Goal: Task Accomplishment & Management: Manage account settings

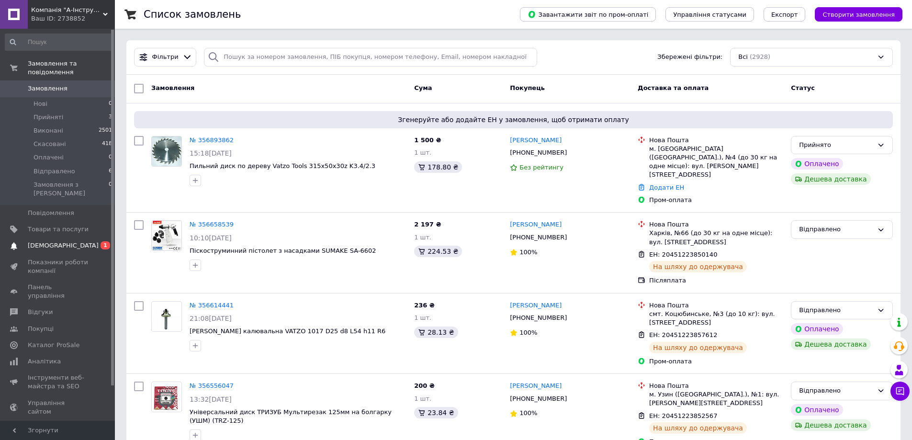
click at [47, 241] on span "[DEMOGRAPHIC_DATA]" at bounding box center [63, 245] width 71 height 9
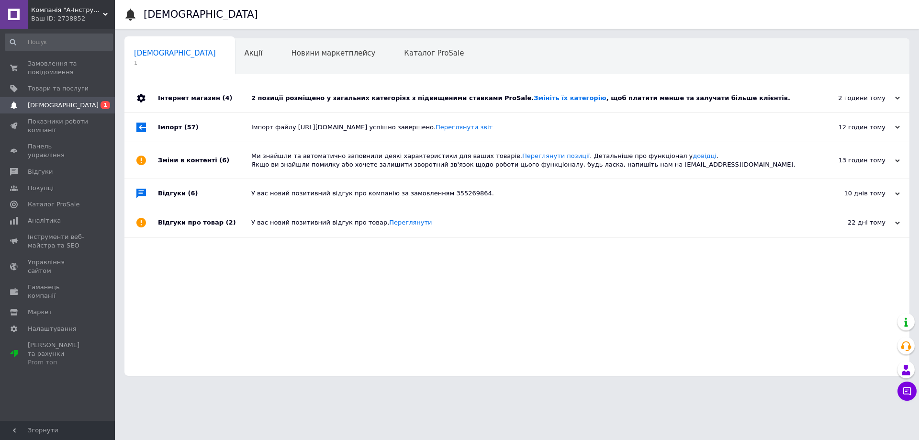
click at [336, 103] on div "2 позиції розміщено у загальних категоріях з підвищеними ставками ProSale. Змін…" at bounding box center [527, 98] width 553 height 29
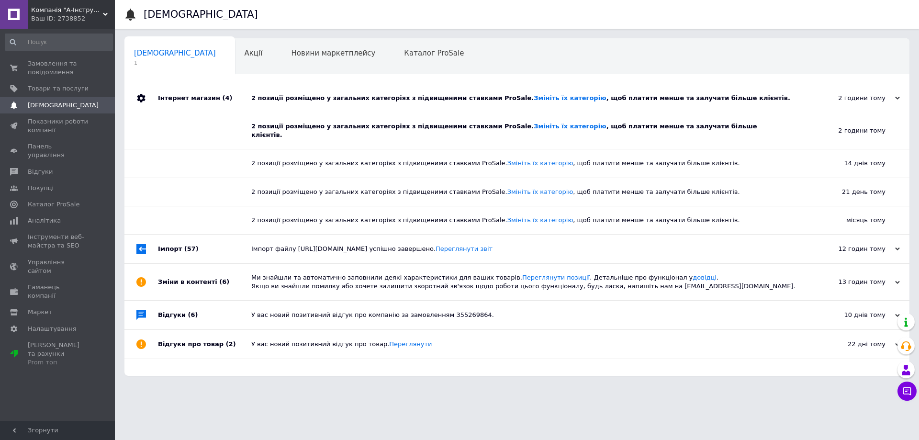
click at [88, 54] on div "Замовлення та повідомлення 0 0 Товари та послуги Сповіщення 0 Показники роботи …" at bounding box center [59, 226] width 118 height 395
click at [78, 60] on span "Замовлення та повідомлення" at bounding box center [58, 67] width 61 height 17
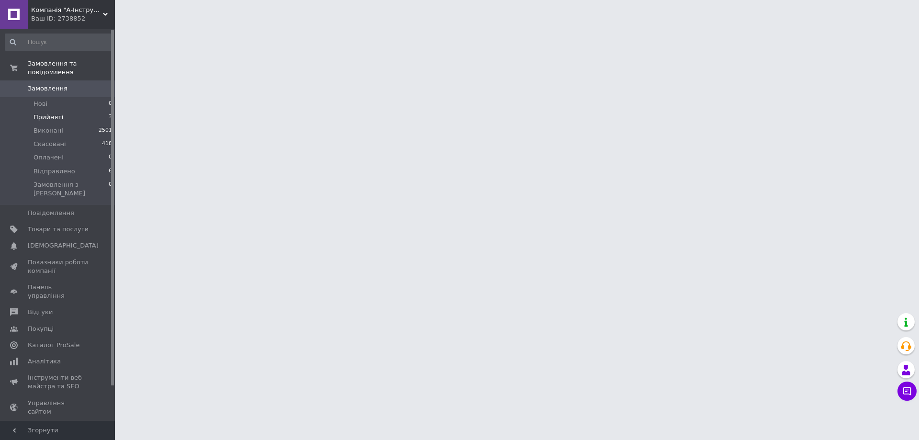
click at [74, 111] on li "Прийняті 3" at bounding box center [59, 117] width 118 height 13
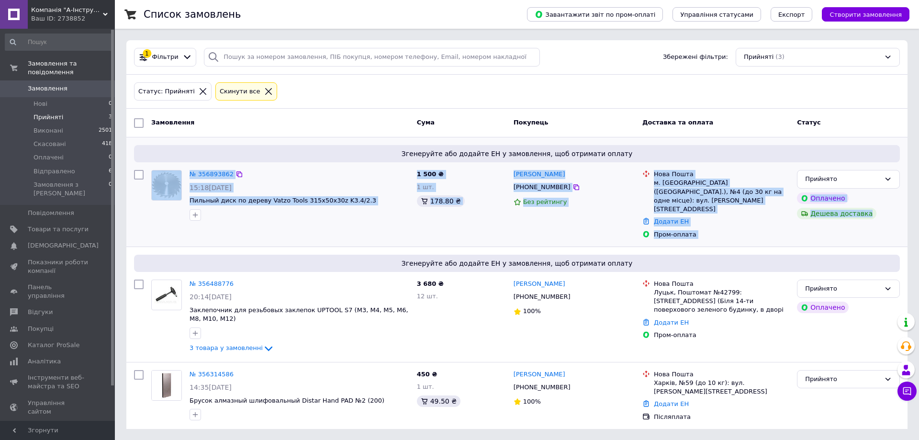
drag, startPoint x: 812, startPoint y: 226, endPoint x: 134, endPoint y: 195, distance: 678.7
click at [124, 196] on div "Список замовлень Завантажити звіт по пром-оплаті Управління статусами Експорт С…" at bounding box center [517, 220] width 804 height 440
click at [137, 193] on div at bounding box center [138, 204] width 17 height 77
drag, startPoint x: 142, startPoint y: 191, endPoint x: 873, endPoint y: 222, distance: 731.8
click at [873, 222] on div "№ 356893862 15:18[DATE] Пильный диск по дереву Vatzo Tools 315x50x30z K3.4/2.3 …" at bounding box center [517, 204] width 774 height 77
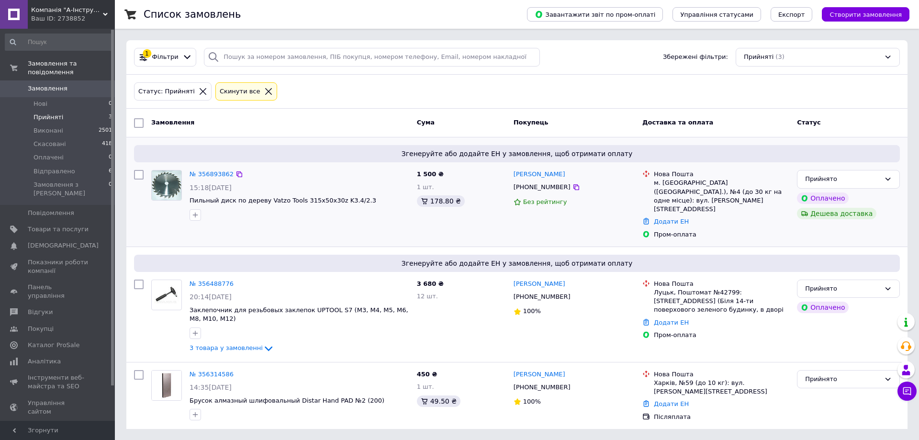
click at [873, 222] on div "Прийнято Оплачено Дешева доставка" at bounding box center [848, 204] width 111 height 77
click at [74, 165] on li "Відправлено 6" at bounding box center [59, 171] width 118 height 13
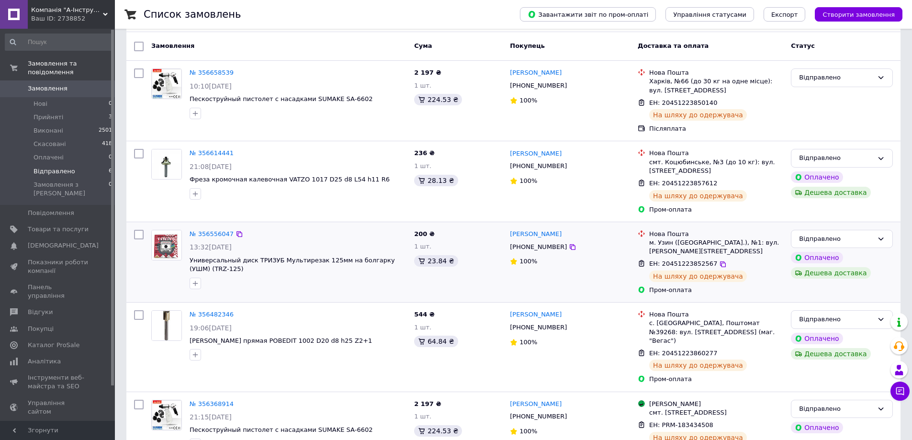
scroll to position [169, 0]
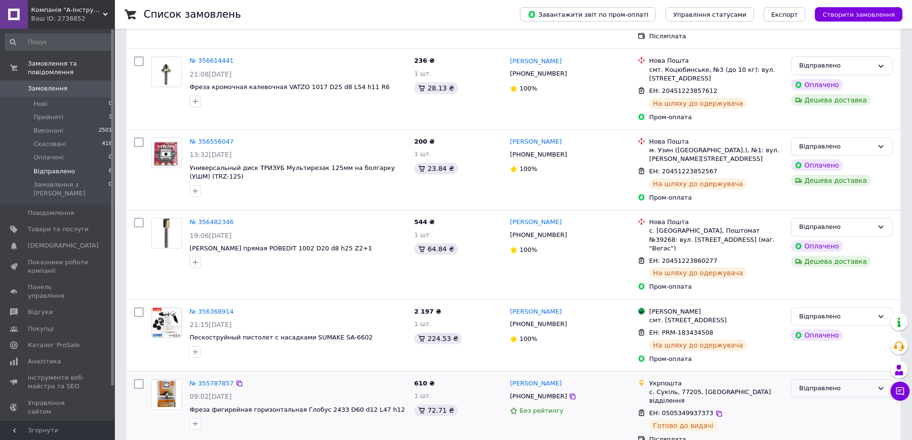
click at [820, 384] on div "Відправлено" at bounding box center [836, 389] width 74 height 10
click at [819, 417] on li "Виконано" at bounding box center [841, 426] width 101 height 18
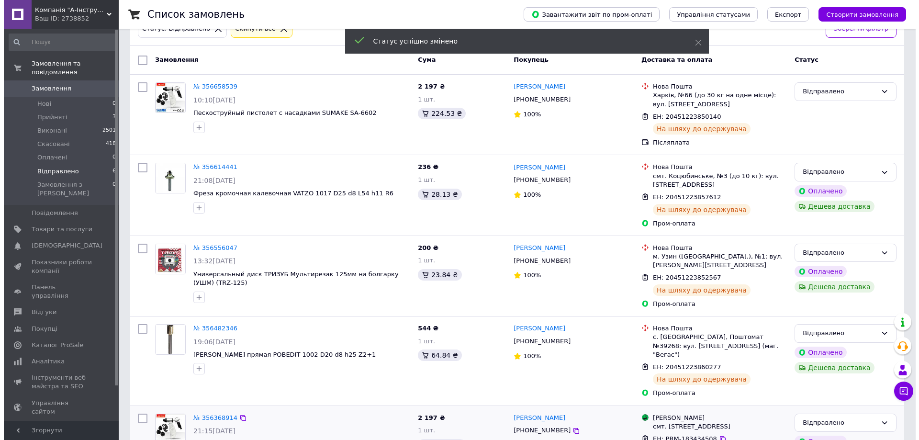
scroll to position [0, 0]
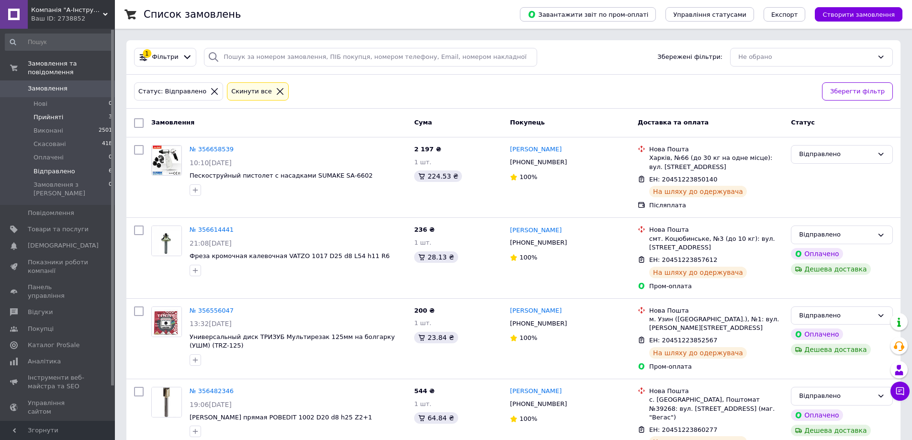
click at [51, 113] on span "Прийняті" at bounding box center [49, 117] width 30 height 9
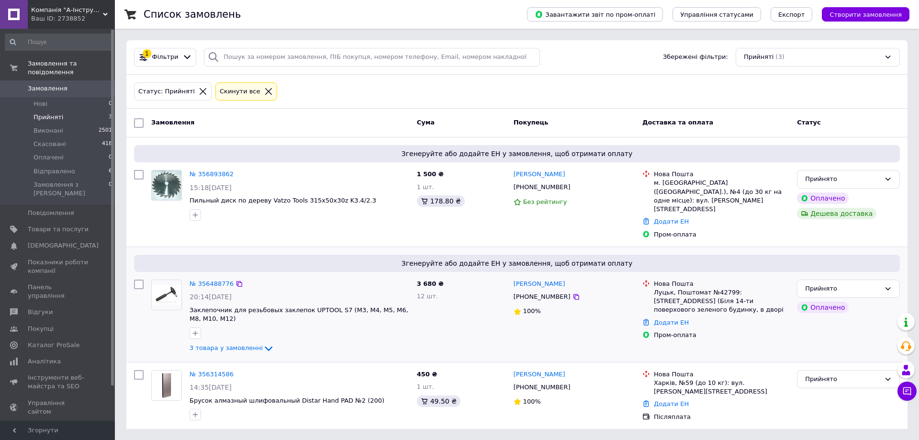
click at [592, 314] on div "[PERSON_NAME] [PHONE_NUMBER] 100%" at bounding box center [574, 317] width 129 height 82
drag, startPoint x: 619, startPoint y: 334, endPoint x: 715, endPoint y: 349, distance: 97.0
click at [688, 343] on div "Згенеруйте або додайте ЕН у замовлення, щоб отримати оплату № 356488776 20:14[D…" at bounding box center [516, 304] width 781 height 115
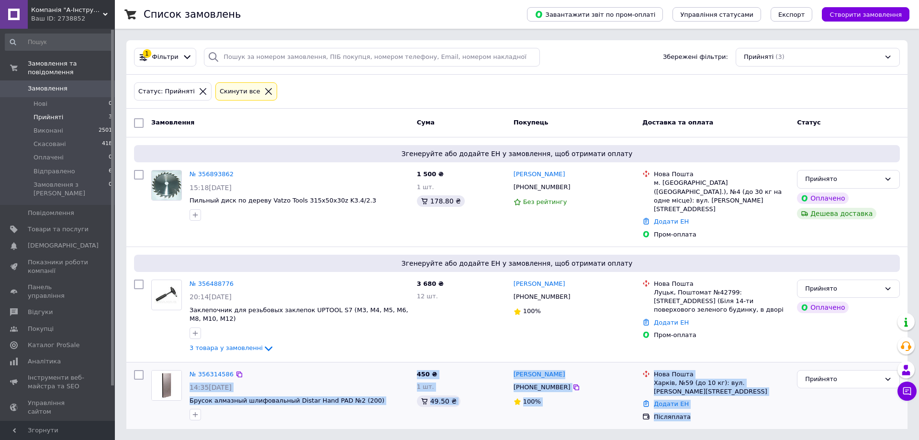
drag, startPoint x: 716, startPoint y: 384, endPoint x: 378, endPoint y: 352, distance: 339.6
click at [378, 366] on div "№ 356314586 14:35[DATE] Брусок алмазный шлифовальный Distar Hand PAD №2 (200) 4…" at bounding box center [517, 395] width 774 height 59
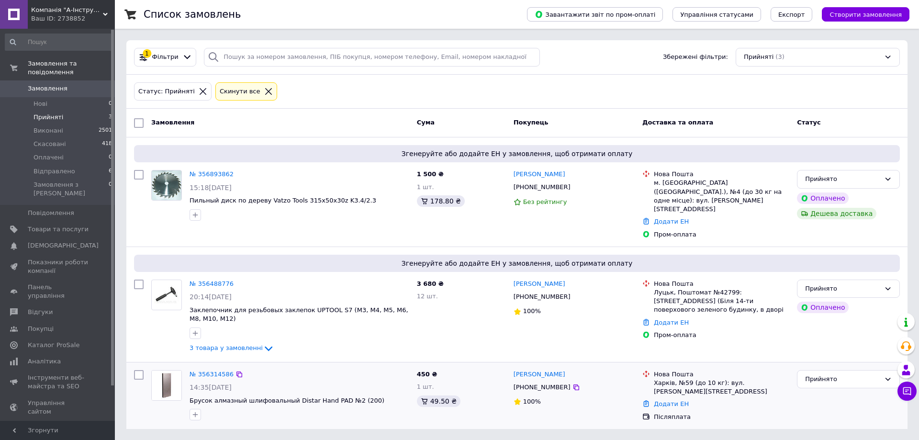
click at [381, 369] on div "№ 356314586" at bounding box center [300, 374] width 222 height 11
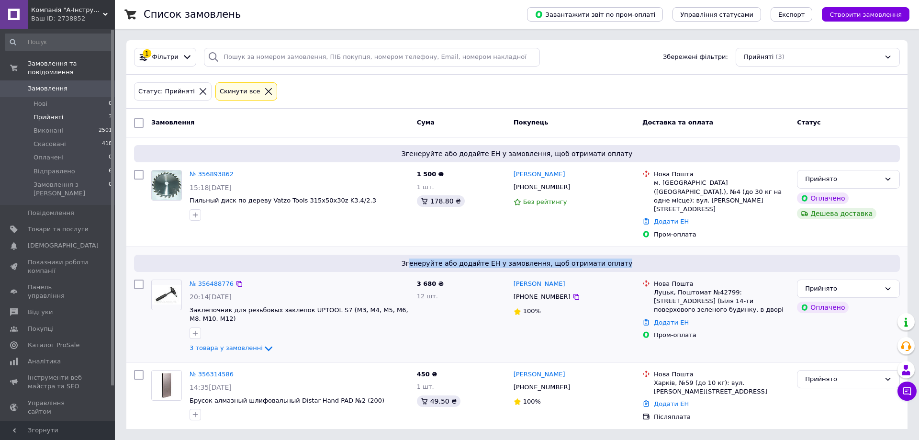
drag, startPoint x: 558, startPoint y: 248, endPoint x: 622, endPoint y: 248, distance: 64.6
click at [622, 259] on span "Згенеруйте або додайте ЕН у замовлення, щоб отримати оплату" at bounding box center [517, 264] width 758 height 10
click at [47, 12] on span "Компанія "А-Інструмент"" at bounding box center [67, 10] width 72 height 9
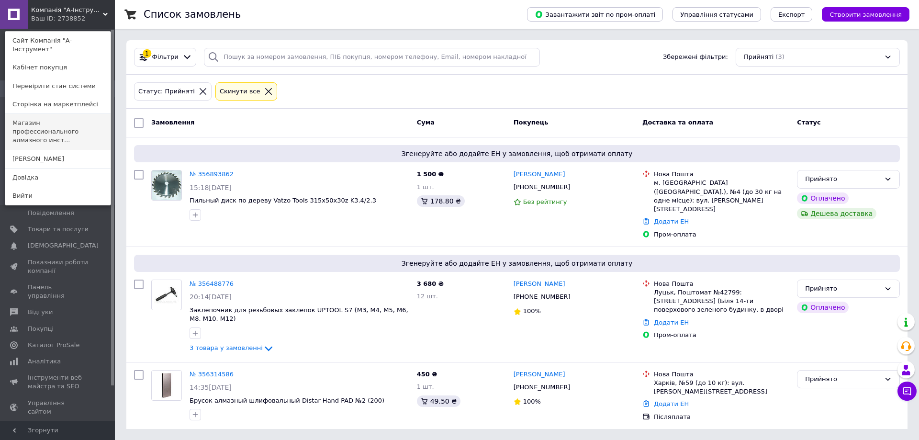
click at [47, 123] on link "Магазин профессионального алмазного инст..." at bounding box center [57, 132] width 105 height 36
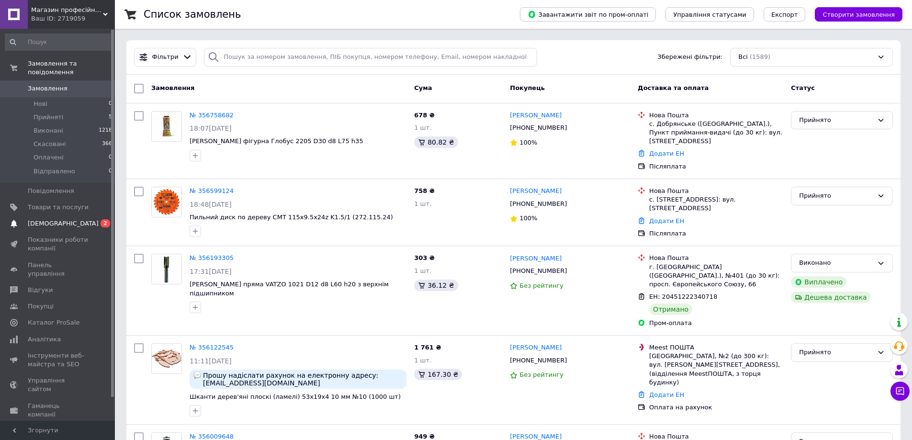
click at [75, 219] on span "[DEMOGRAPHIC_DATA]" at bounding box center [58, 223] width 61 height 9
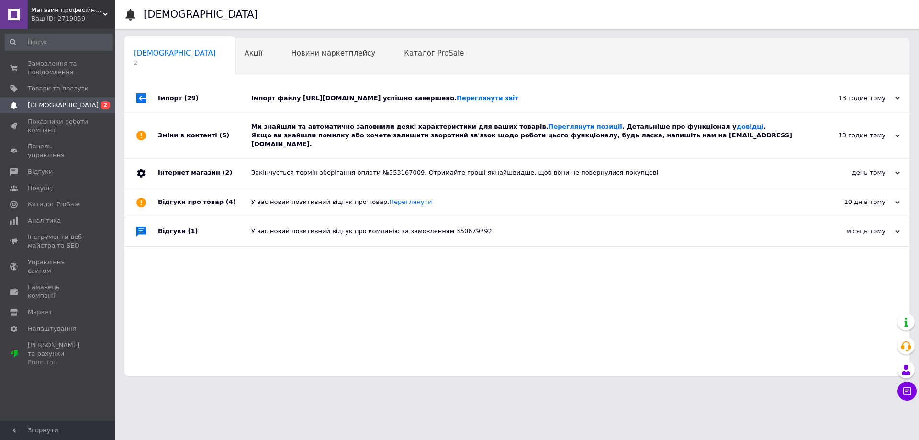
click at [338, 134] on div "Ми знайшли та автоматично заповнили деякі характеристики для ваших товарів. Пер…" at bounding box center [527, 136] width 553 height 26
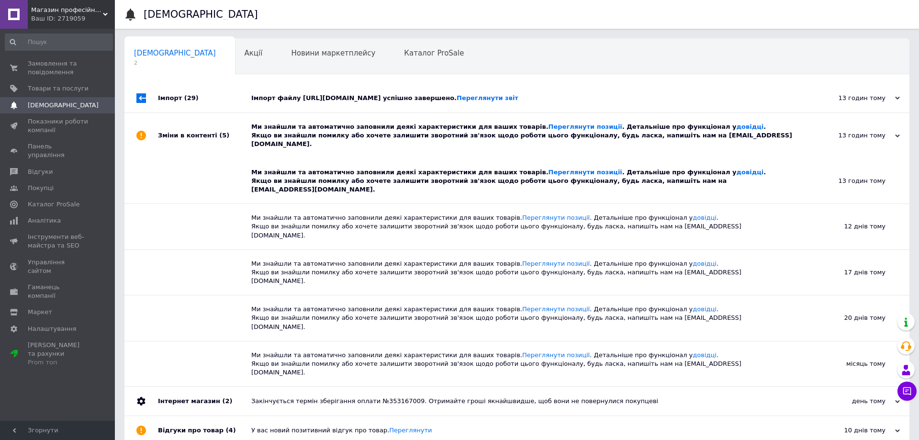
click at [333, 104] on div "Імпорт файлу https://crm.tdp.com.ua/media/export/routerbitsprom.xml успішно зав…" at bounding box center [527, 98] width 553 height 29
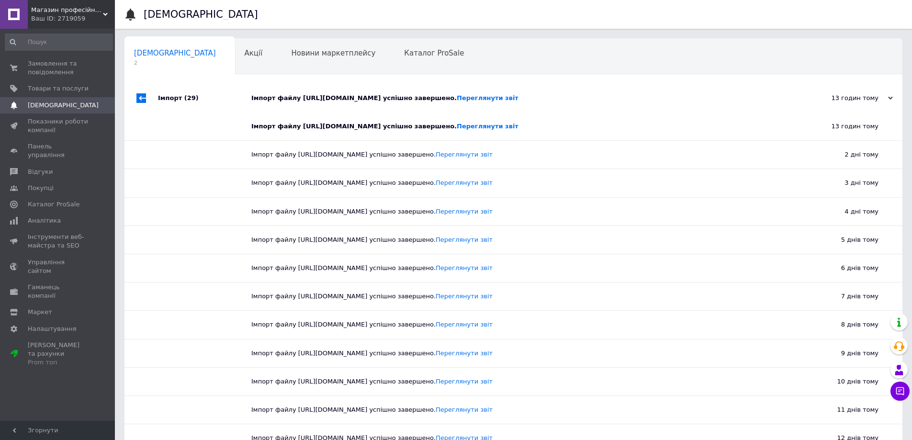
click at [327, 103] on div "Імпорт файлу https://crm.tdp.com.ua/media/export/routerbitsprom.xml успішно зав…" at bounding box center [524, 98] width 546 height 29
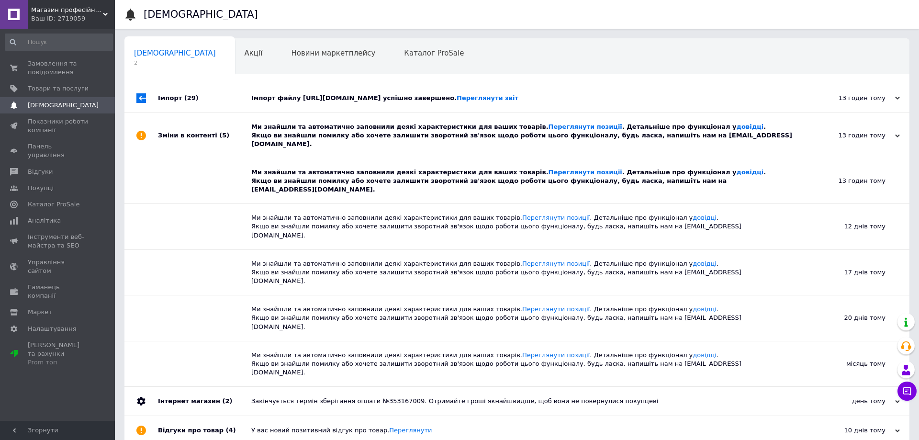
click at [324, 127] on div "Ми знайшли та автоматично заповнили деякі характеристики для ваших товарів. Пер…" at bounding box center [527, 136] width 553 height 26
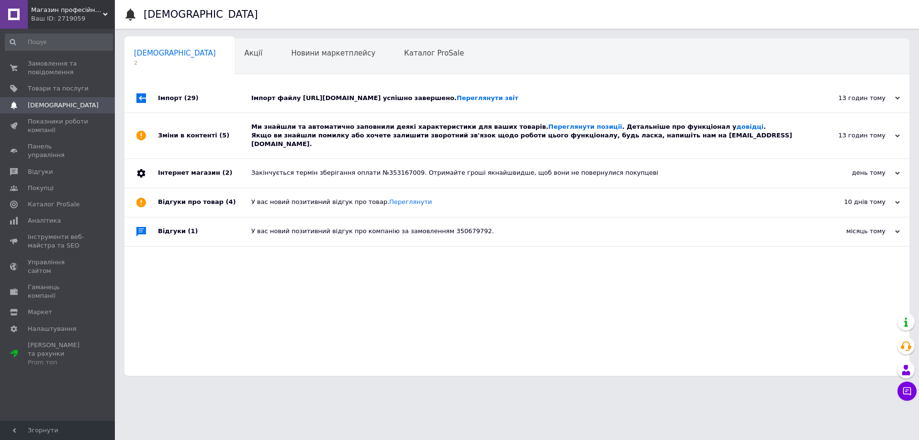
click at [324, 159] on div "Закінчується термін зберігання оплати №353167009. Отримайте гроші якнайшвидше, …" at bounding box center [527, 173] width 553 height 29
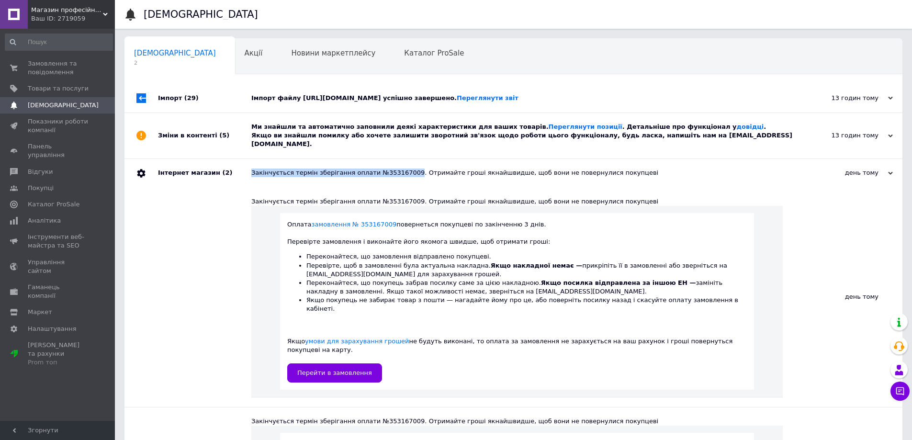
drag, startPoint x: 309, startPoint y: 171, endPoint x: 370, endPoint y: 235, distance: 88.0
click at [401, 170] on div "Інтернет магазин (2) Закінчується термін зберігання оплати №353167009. Отримайт…" at bounding box center [513, 173] width 778 height 29
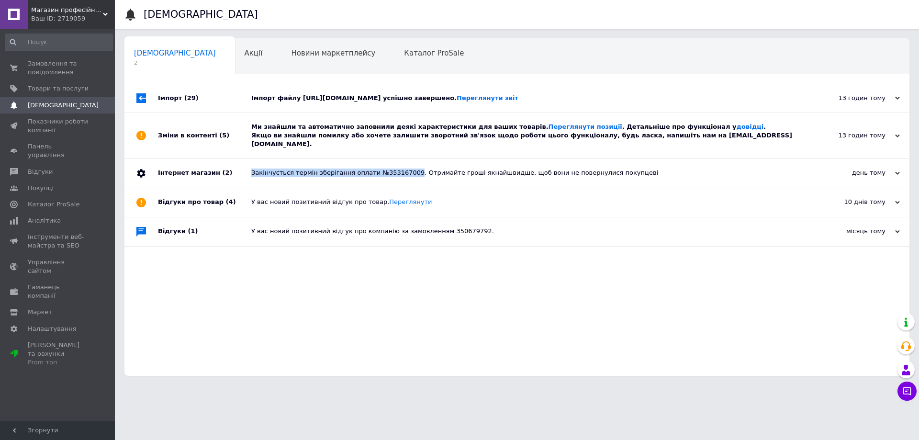
copy div "Закінчується термін зберігання оплати №353167009"
click at [755, 169] on div "Закінчується термін зберігання оплати №353167009. Отримайте гроші якнайшвидше, …" at bounding box center [527, 173] width 553 height 9
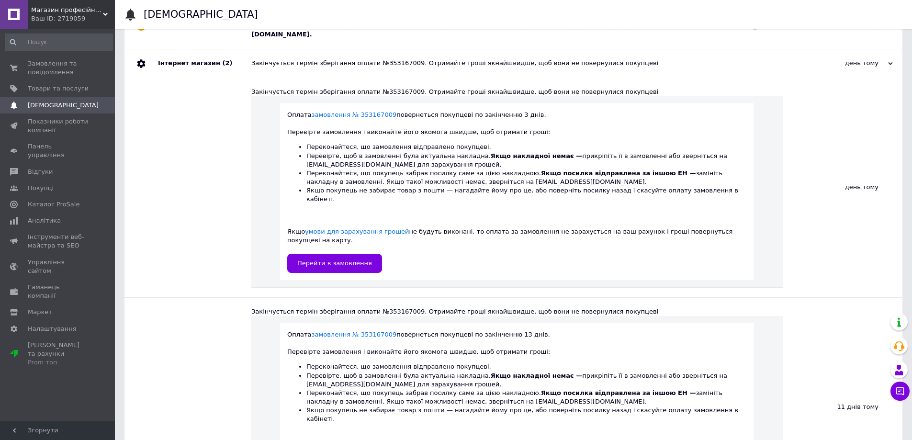
scroll to position [144, 0]
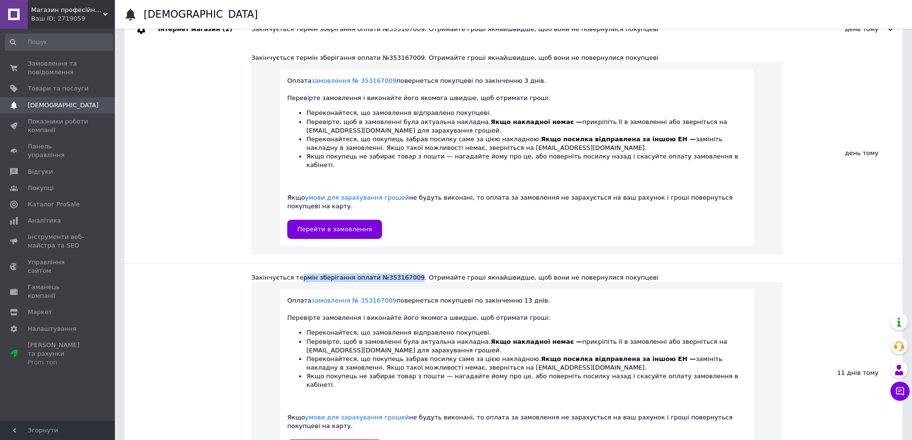
drag, startPoint x: 373, startPoint y: 248, endPoint x: 414, endPoint y: 260, distance: 43.0
click at [411, 264] on div "Закінчується термін зберігання оплати №353167009. Отримайте гроші якнайшвидше, …" at bounding box center [516, 373] width 531 height 219
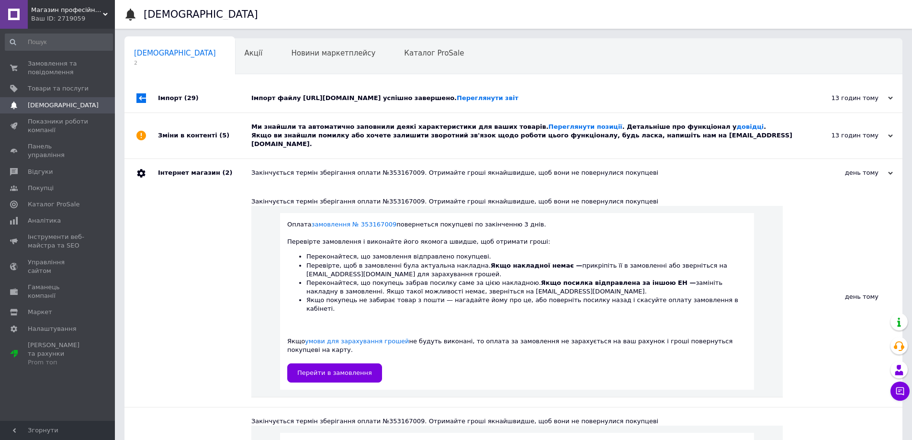
click at [295, 159] on div "Закінчується термін зберігання оплати №353167009. Отримайте гроші якнайшвидше, …" at bounding box center [524, 173] width 546 height 29
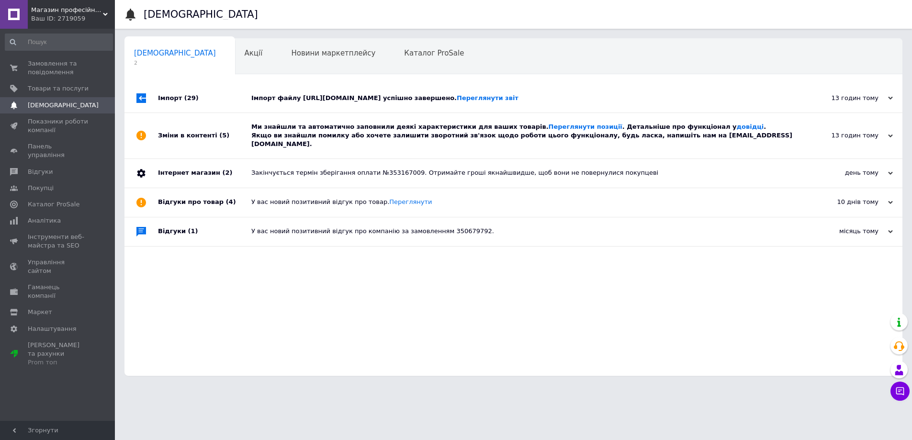
click at [294, 159] on div "Закінчується термін зберігання оплати №353167009. Отримайте гроші якнайшвидше, …" at bounding box center [524, 173] width 546 height 29
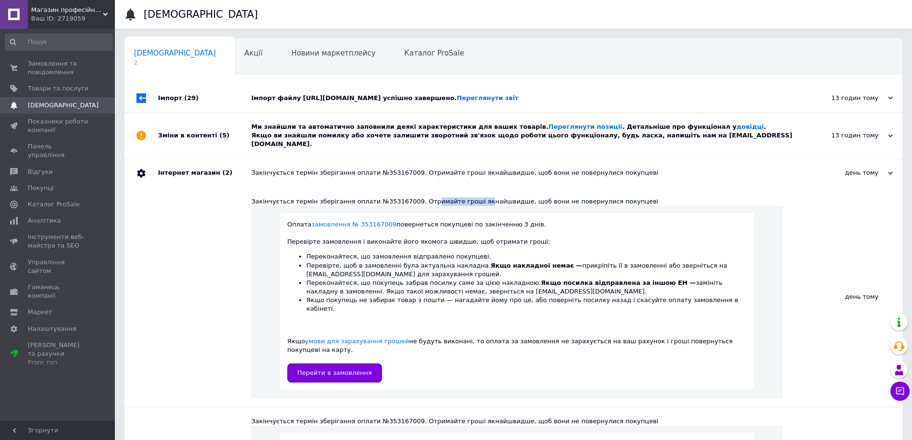
drag, startPoint x: 416, startPoint y: 193, endPoint x: 463, endPoint y: 194, distance: 47.4
click at [461, 197] on div "Закінчується термін зберігання оплати №353167009. Отримайте гроші якнайшвидше, …" at bounding box center [516, 201] width 531 height 9
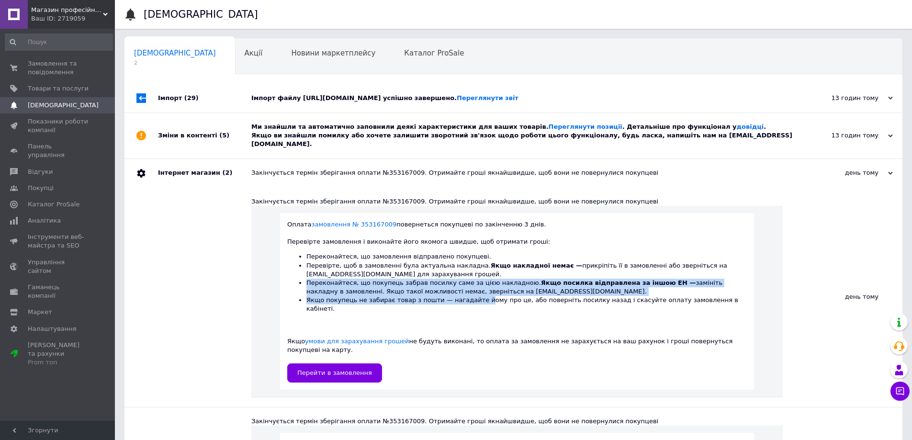
drag, startPoint x: 294, startPoint y: 278, endPoint x: 481, endPoint y: 289, distance: 187.0
click at [475, 290] on ol "Переконайтеся, що замовлення відправлено покупцеві. Перевірте, щоб в замовленні…" at bounding box center [517, 282] width 460 height 61
click at [493, 282] on li "Переконайтеся, що покупець забрав посилку саме за цією накладною. Якщо посилка …" at bounding box center [526, 287] width 440 height 17
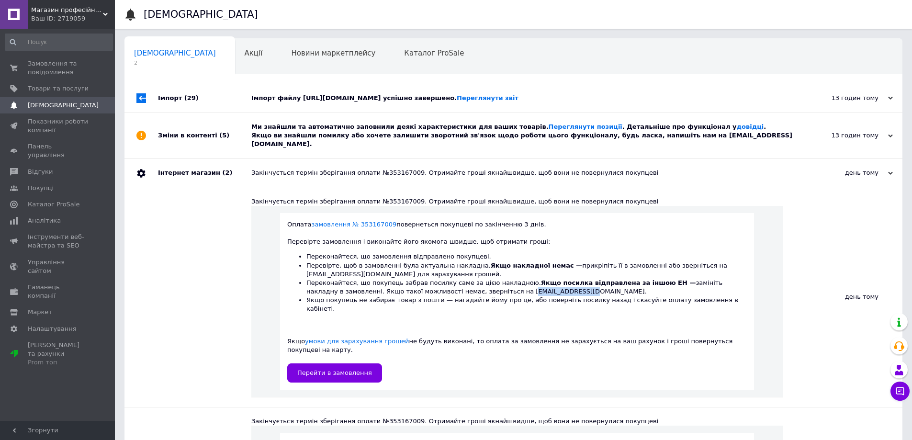
drag, startPoint x: 489, startPoint y: 284, endPoint x: 437, endPoint y: 287, distance: 52.3
click at [437, 282] on li "Переконайтеся, що покупець забрав посилку саме за цією накладною. Якщо посилка …" at bounding box center [526, 287] width 440 height 17
click at [437, 285] on li "Переконайтеся, що покупець забрав посилку саме за цією накладною. Якщо посилка …" at bounding box center [526, 287] width 440 height 17
click at [436, 284] on li "Переконайтеся, що покупець забрав посилку саме за цією накладною. Якщо посилка …" at bounding box center [526, 287] width 440 height 17
copy li "prompay@prom.ua."
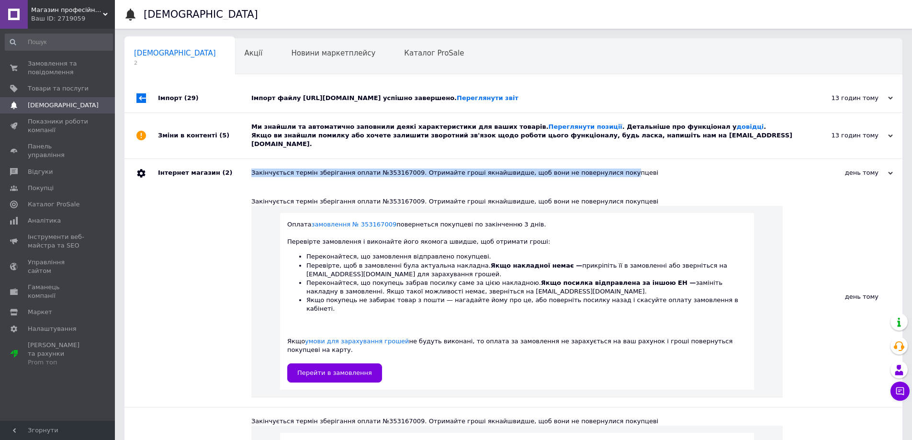
drag, startPoint x: 249, startPoint y: 171, endPoint x: 610, endPoint y: 168, distance: 361.0
click at [588, 165] on div "Інтернет магазин (2) Закінчується термін зберігання оплати №353167009. Отримайт…" at bounding box center [513, 173] width 778 height 29
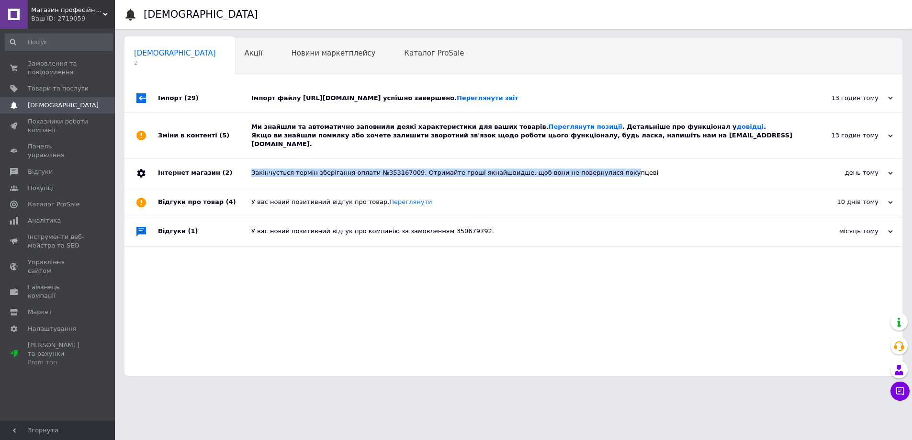
click at [295, 169] on div "Закінчується термін зберігання оплати №353167009. Отримайте гроші якнайшвидше, …" at bounding box center [524, 173] width 546 height 9
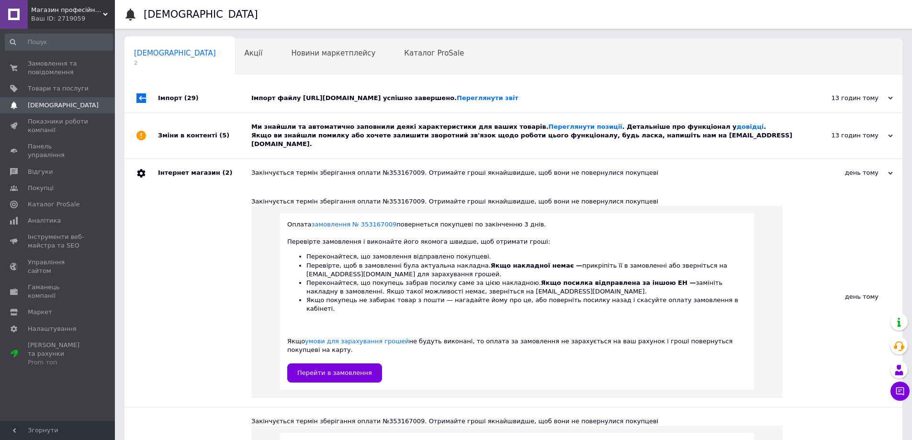
click at [187, 239] on div at bounding box center [204, 297] width 93 height 219
click at [325, 221] on link "замовлення № 353167009" at bounding box center [354, 224] width 85 height 7
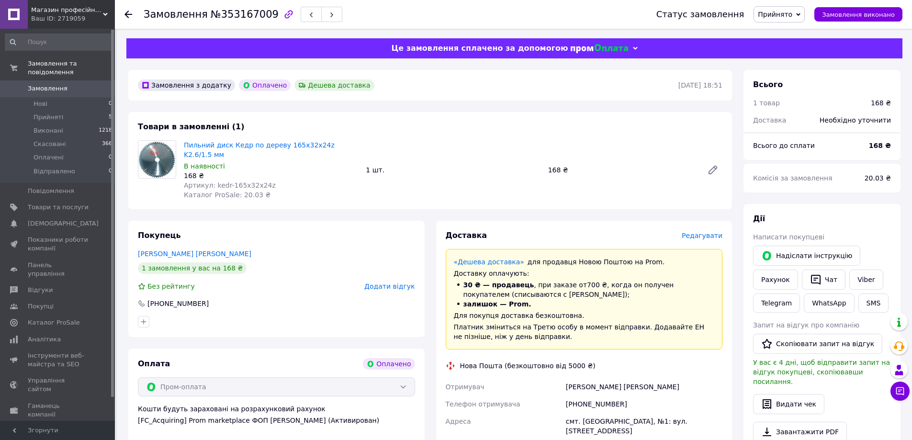
click at [46, 84] on span "Замовлення" at bounding box center [48, 88] width 40 height 9
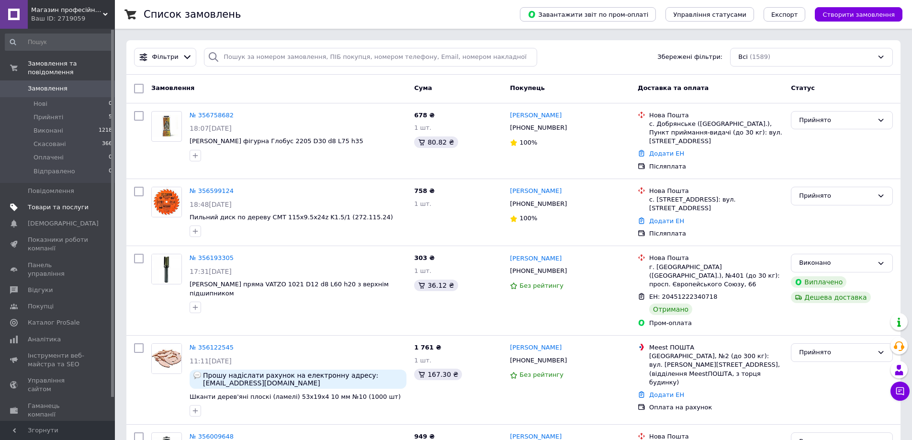
click at [55, 203] on link "Товари та послуги" at bounding box center [59, 207] width 118 height 16
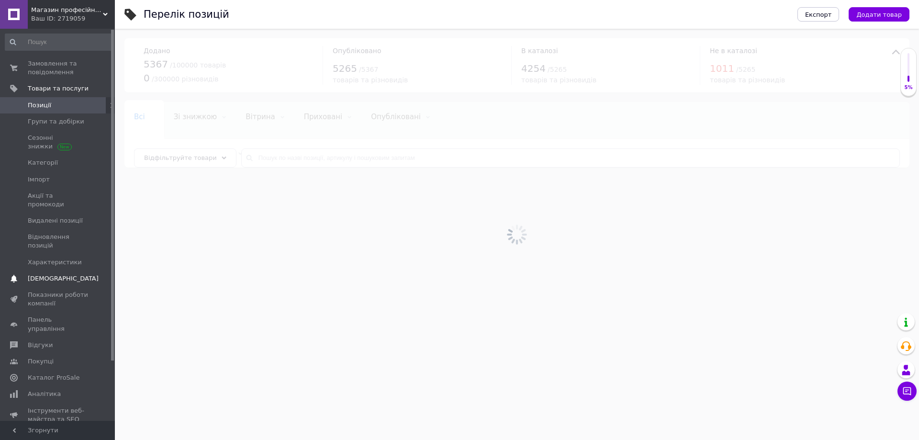
click at [61, 274] on span "[DEMOGRAPHIC_DATA]" at bounding box center [63, 278] width 71 height 9
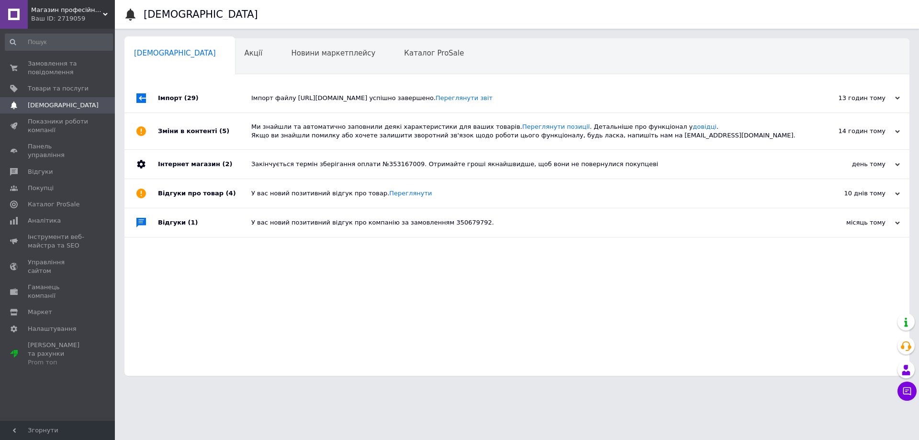
click at [360, 132] on div "Ми знайшли та автоматично заповнили деякі характеристики для ваших товарів. Пер…" at bounding box center [527, 131] width 553 height 17
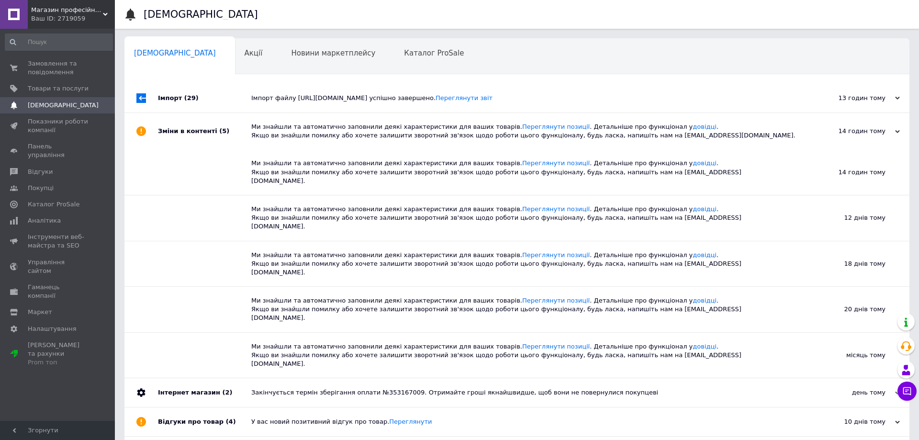
click at [351, 132] on div "Ми знайшли та автоматично заповнили деякі характеристики для ваших товарів. Пер…" at bounding box center [527, 131] width 553 height 17
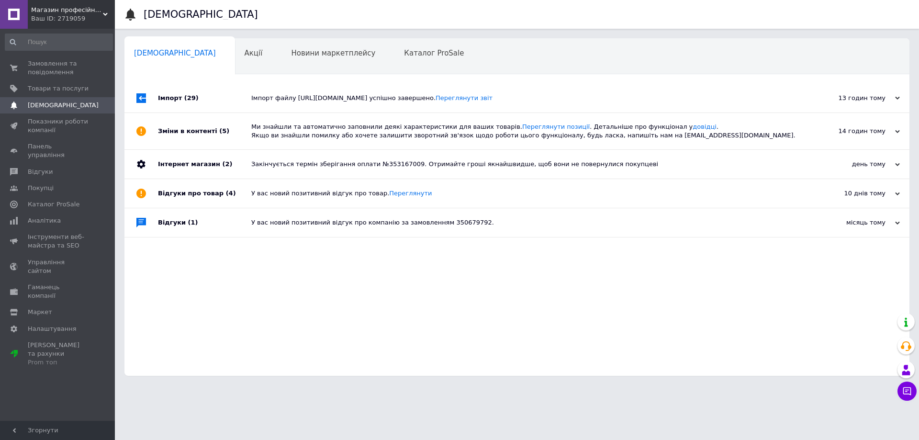
click at [355, 158] on div "Закінчується термін зберігання оплати №353167009. Отримайте гроші якнайшвидше, …" at bounding box center [527, 164] width 553 height 29
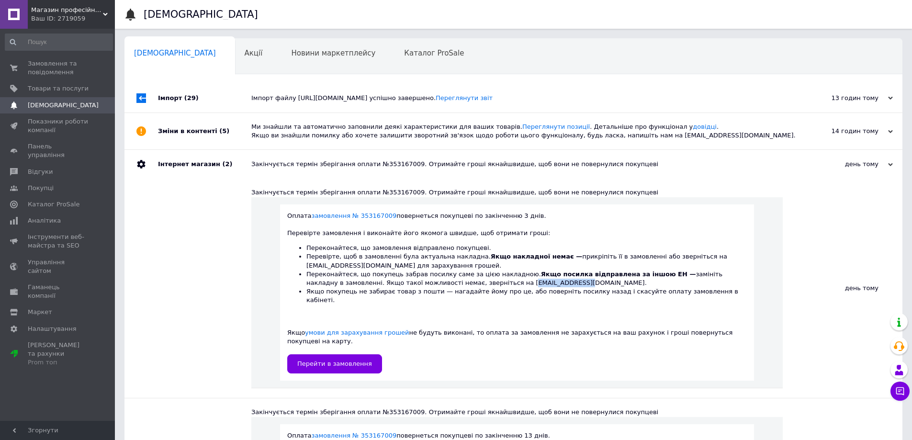
drag, startPoint x: 488, startPoint y: 284, endPoint x: 436, endPoint y: 285, distance: 52.2
click at [436, 285] on li "Переконайтеся, що покупець забрав посилку саме за цією накладною. Якщо посилка …" at bounding box center [526, 278] width 440 height 17
copy li "prompay@prom.ua"
click at [66, 130] on span "Показники роботи компанії" at bounding box center [58, 125] width 61 height 17
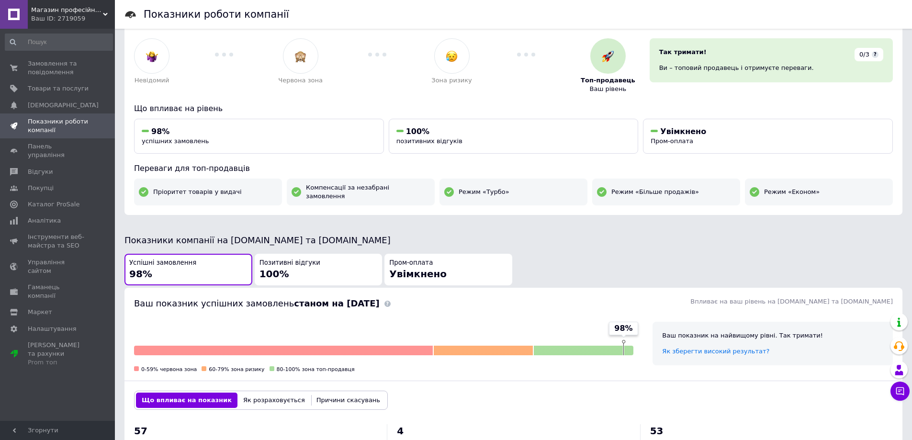
scroll to position [48, 0]
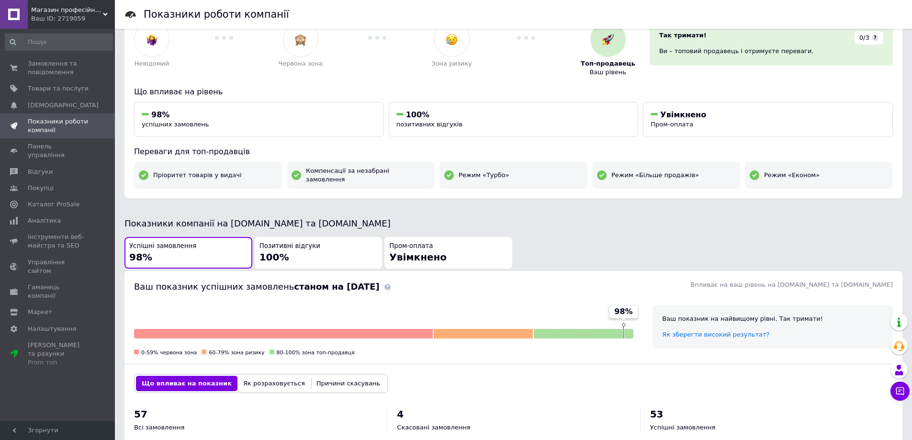
click at [282, 251] on span "100%" at bounding box center [274, 256] width 30 height 11
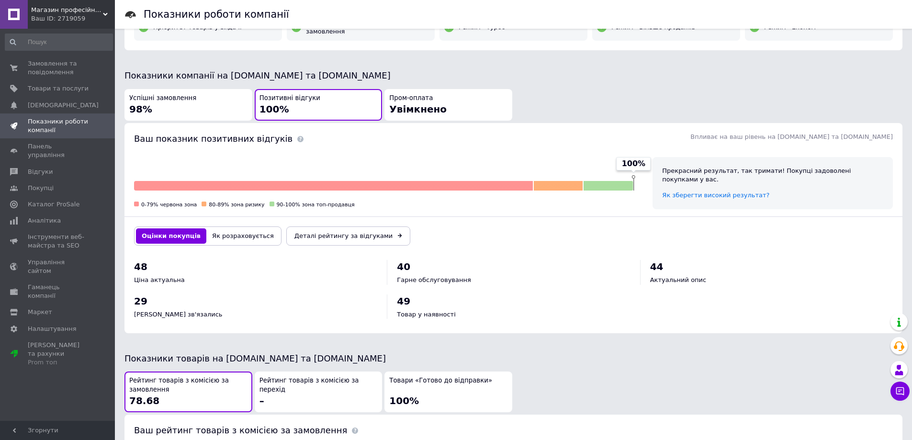
scroll to position [400, 0]
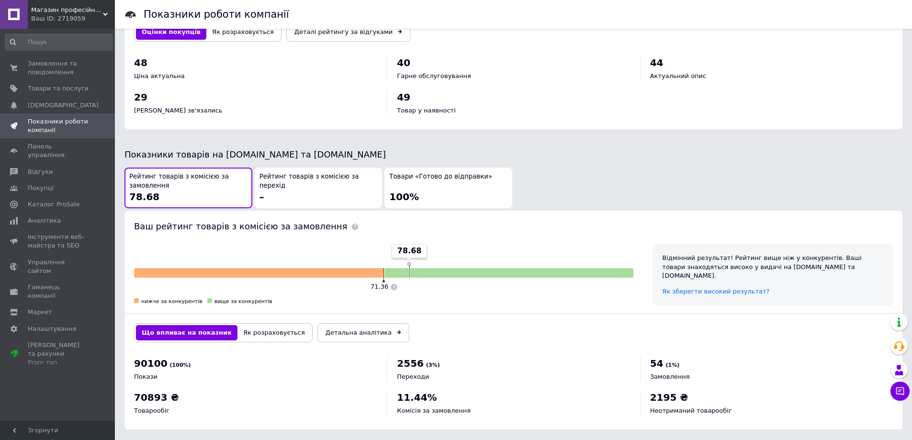
click at [398, 191] on span "100%" at bounding box center [404, 196] width 30 height 11
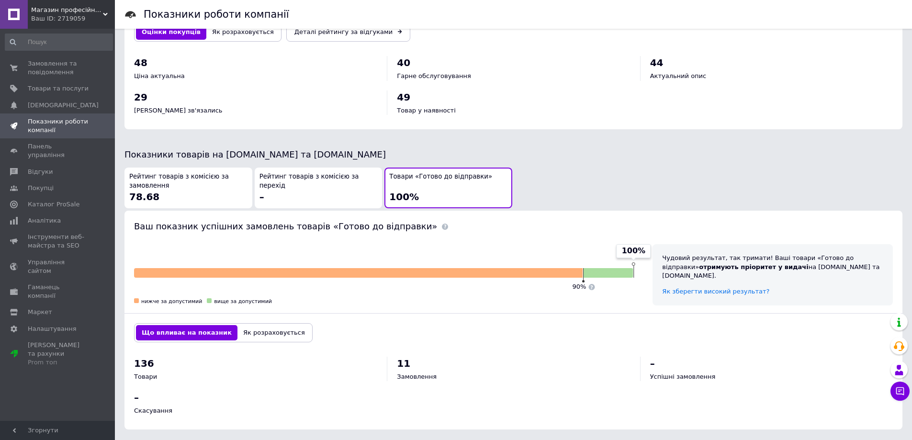
click at [217, 188] on div "Рейтинг товарів з комісією за замовлення 78.68" at bounding box center [188, 187] width 118 height 31
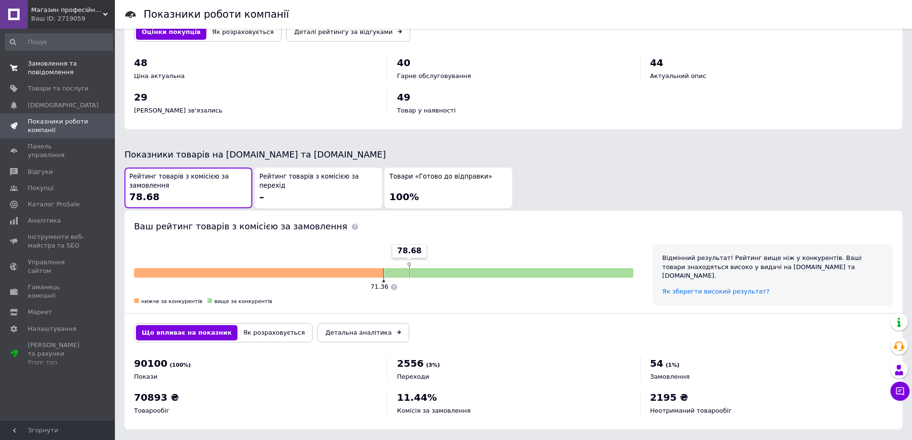
click at [48, 74] on span "Замовлення та повідомлення" at bounding box center [58, 67] width 61 height 17
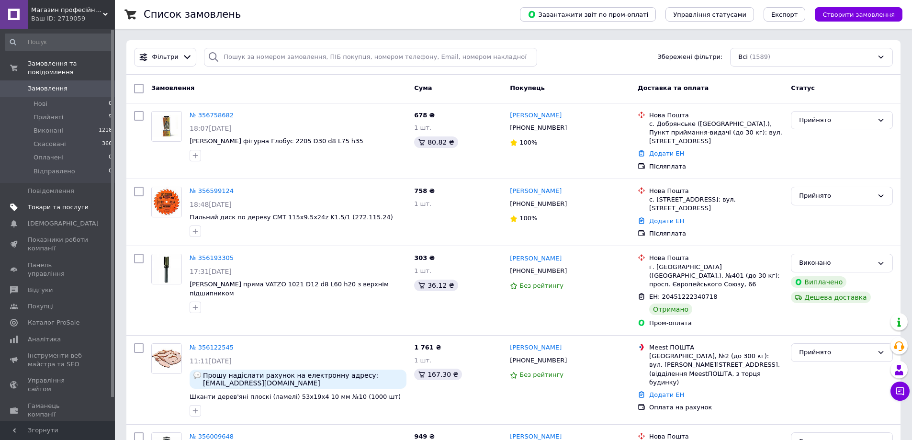
click at [45, 203] on span "Товари та послуги" at bounding box center [58, 207] width 61 height 9
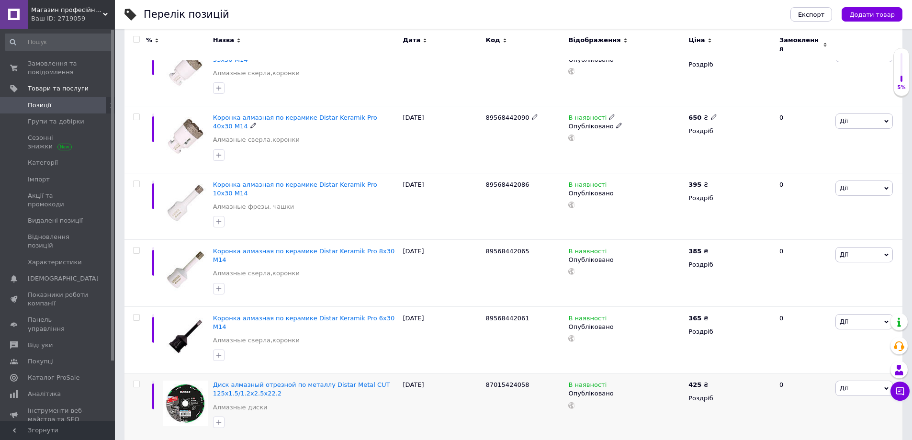
scroll to position [287, 0]
